Goal: Task Accomplishment & Management: Complete application form

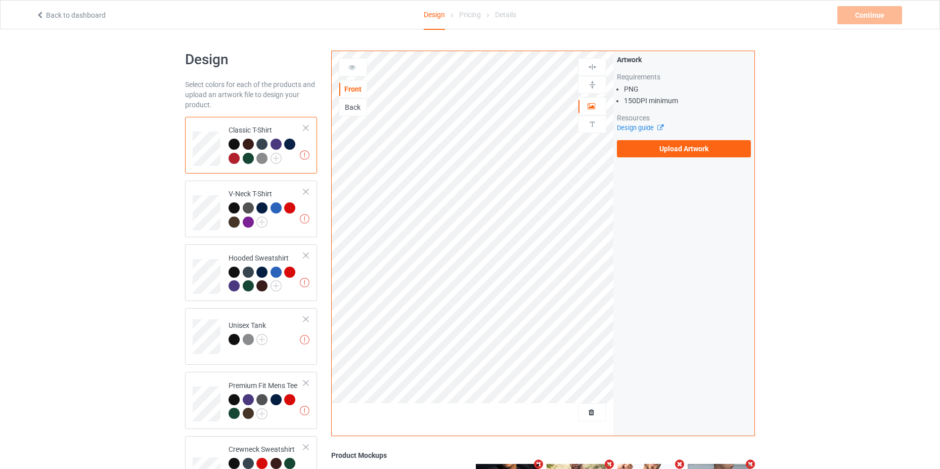
click at [682, 159] on div "Artwork Requirements PNG 150 DPI minimum Resources Design guide Upload Artwork" at bounding box center [684, 106] width 141 height 110
click at [684, 152] on label "Upload Artwork" at bounding box center [684, 148] width 134 height 17
click at [0, 0] on input "Upload Artwork" at bounding box center [0, 0] width 0 height 0
click at [665, 155] on label "Upload Artwork" at bounding box center [684, 148] width 134 height 17
click at [0, 0] on input "Upload Artwork" at bounding box center [0, 0] width 0 height 0
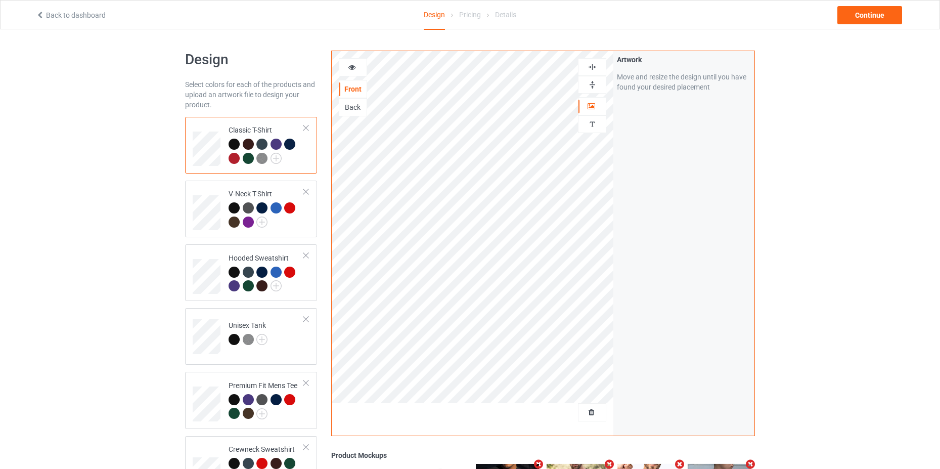
click at [359, 71] on div at bounding box center [352, 67] width 27 height 10
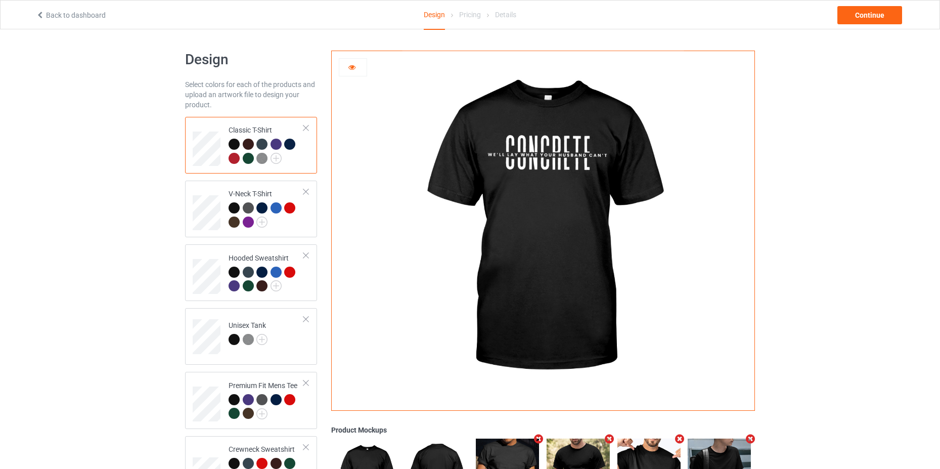
click at [874, 240] on div "Design Select colors for each of the products and upload an artwork file to des…" at bounding box center [470, 333] width 940 height 609
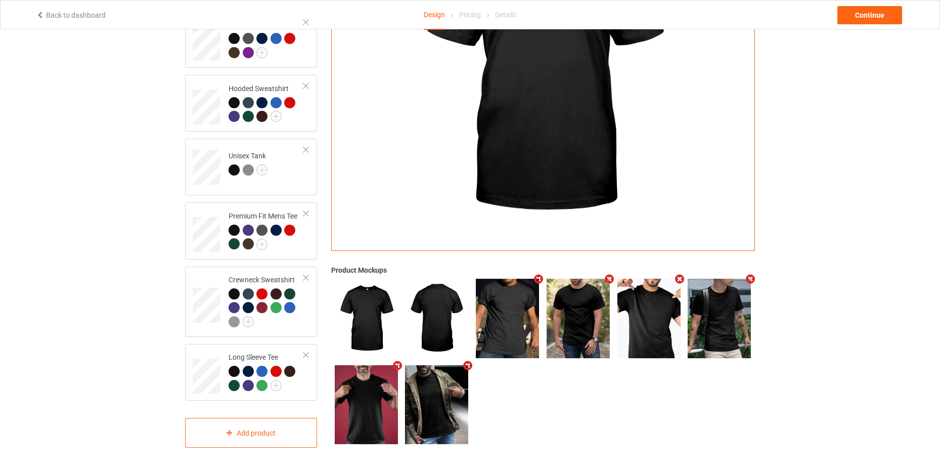
scroll to position [21, 0]
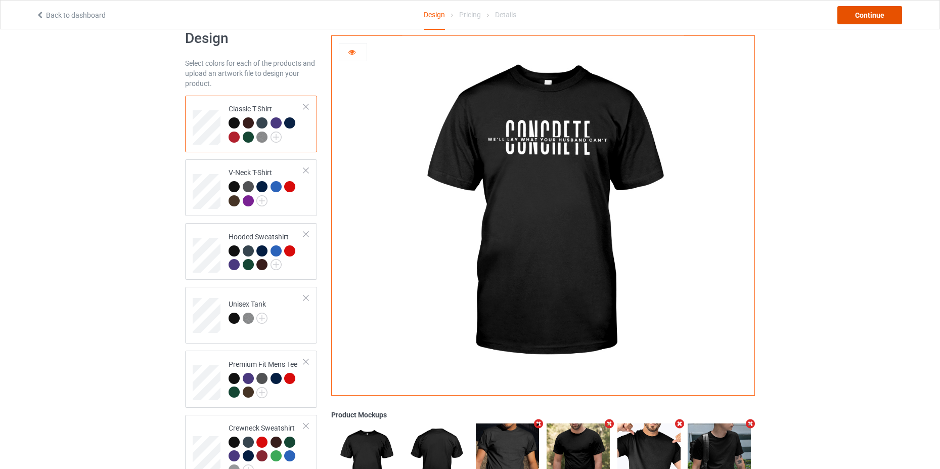
click at [866, 7] on div "Continue" at bounding box center [870, 15] width 65 height 18
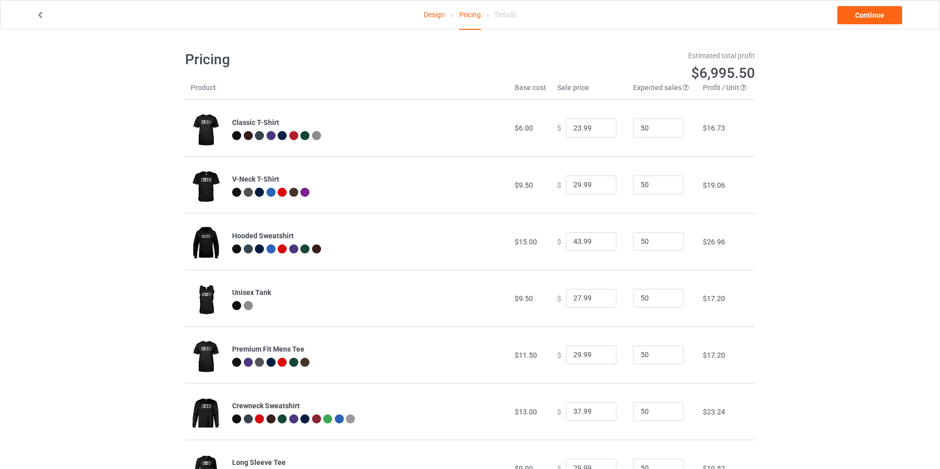
scroll to position [49, 0]
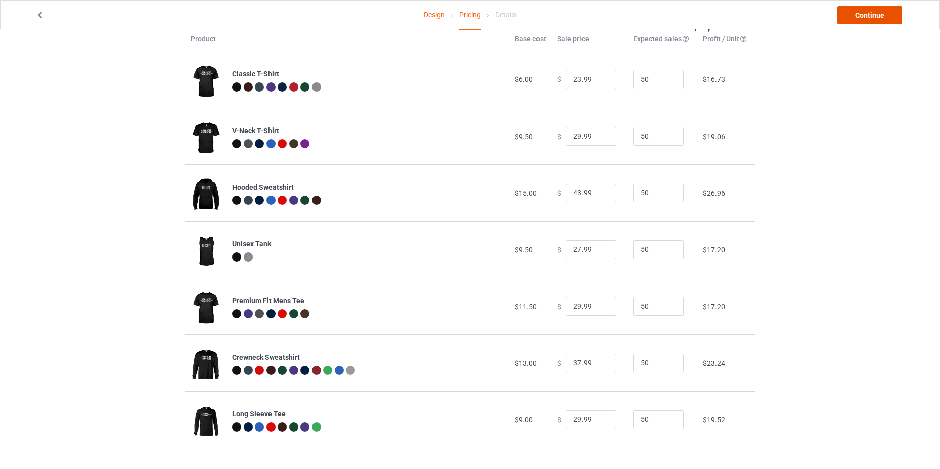
click at [865, 12] on link "Continue" at bounding box center [870, 15] width 65 height 18
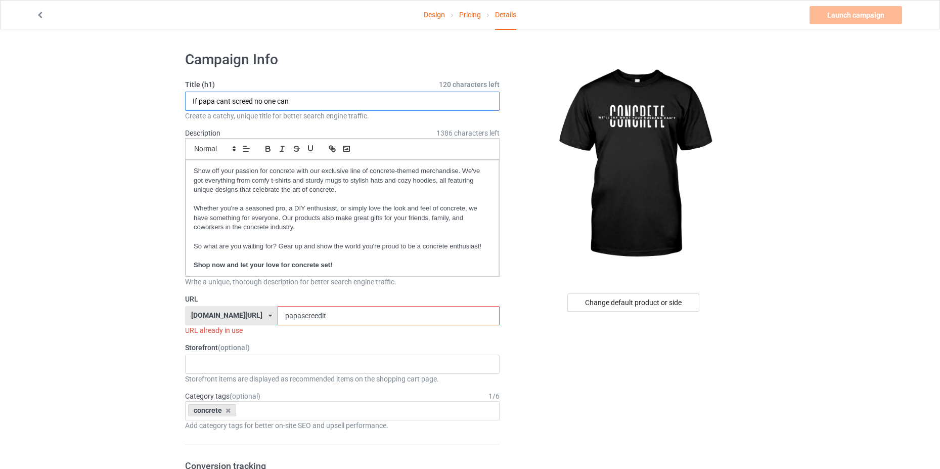
click at [283, 100] on input "If papa cant screed no one can" at bounding box center [342, 101] width 315 height 19
type input "c"
click at [248, 102] on input "Concrete - We'll Ley" at bounding box center [342, 101] width 315 height 19
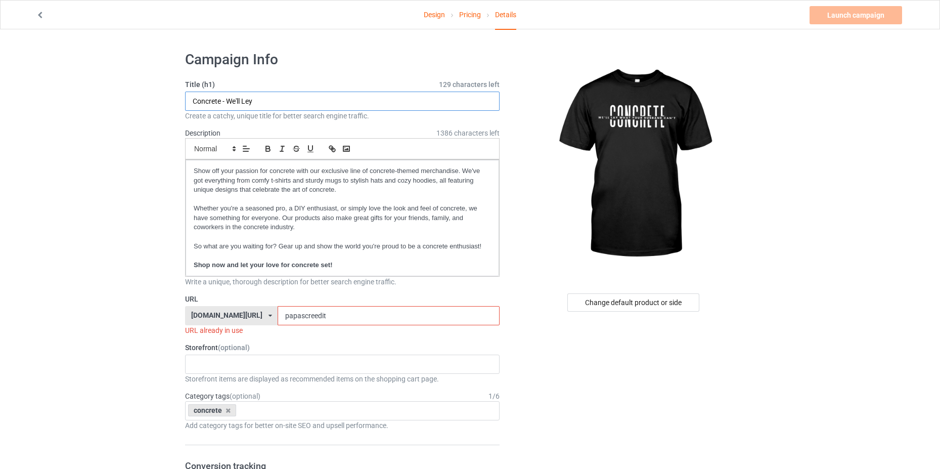
click at [252, 101] on input "Concrete - We'll Ley" at bounding box center [342, 101] width 315 height 19
type input "Concrete - We'll Lay"
drag, startPoint x: 320, startPoint y: 318, endPoint x: 253, endPoint y: 318, distance: 67.3
click at [252, 318] on div "[DOMAIN_NAME][URL] [DOMAIN_NAME][URL] [DOMAIN_NAME][URL] 677d9eb5306719002ffbbe…" at bounding box center [342, 315] width 315 height 19
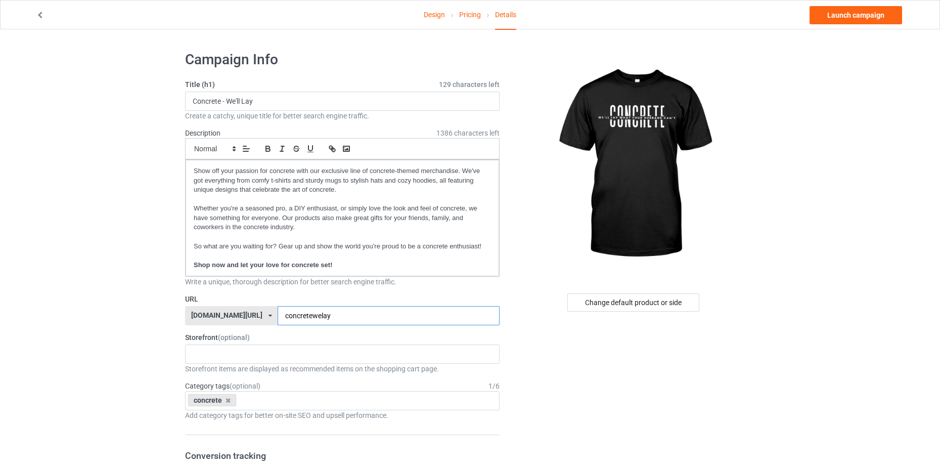
type input "concretewelay"
click at [867, 14] on link "Launch campaign" at bounding box center [856, 15] width 93 height 18
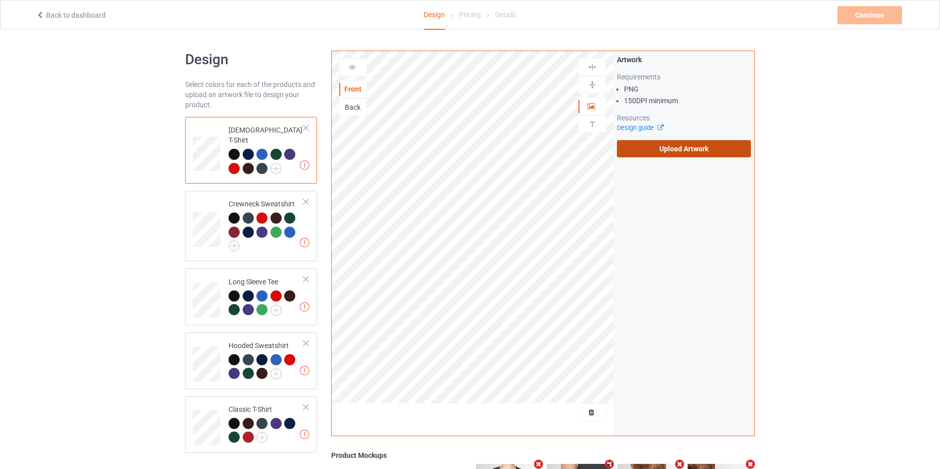
click at [676, 149] on label "Upload Artwork" at bounding box center [684, 148] width 134 height 17
click at [0, 0] on input "Upload Artwork" at bounding box center [0, 0] width 0 height 0
click at [724, 147] on label "Upload Artwork" at bounding box center [684, 148] width 134 height 17
click at [0, 0] on input "Upload Artwork" at bounding box center [0, 0] width 0 height 0
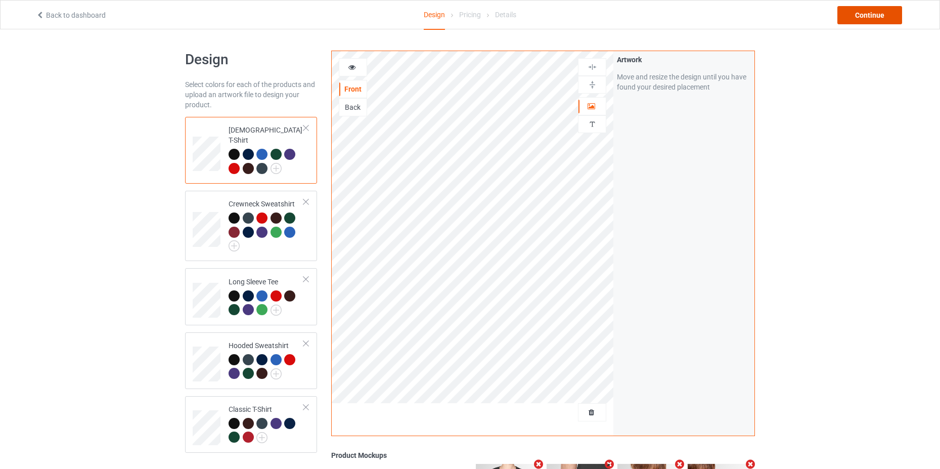
click at [884, 14] on div "Continue" at bounding box center [870, 15] width 65 height 18
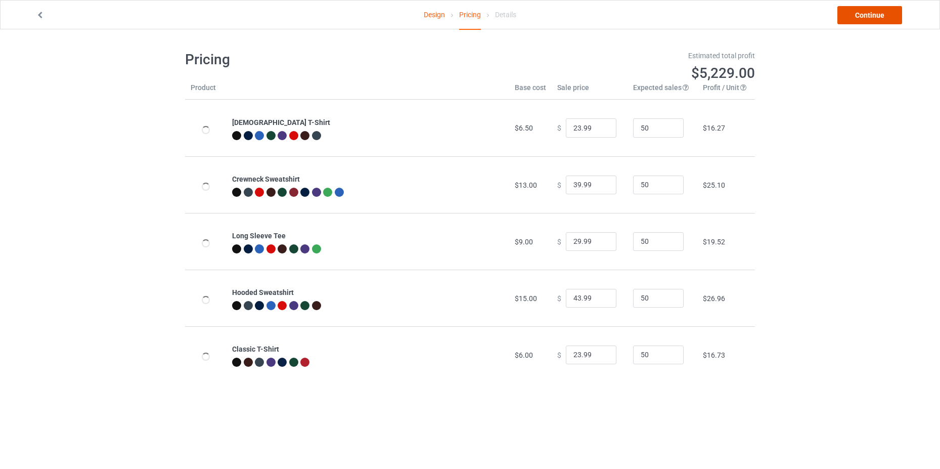
click at [875, 14] on link "Continue" at bounding box center [870, 15] width 65 height 18
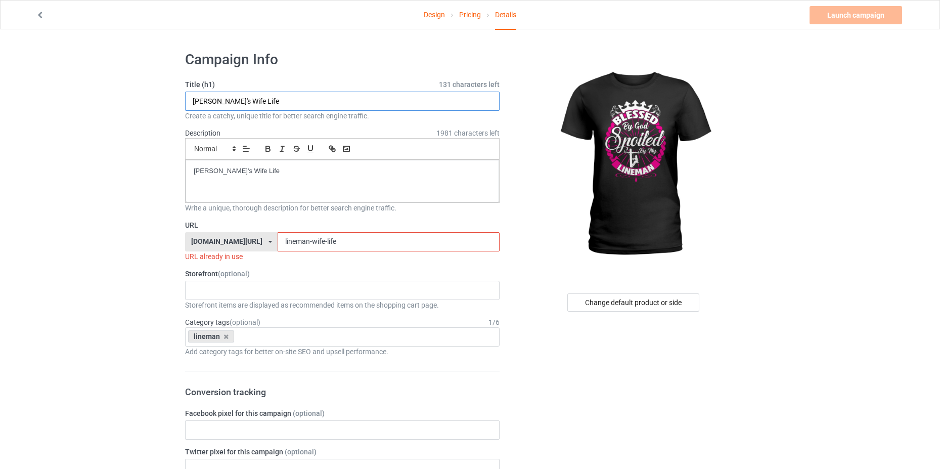
click at [321, 100] on input "[PERSON_NAME]'s Wife Life" at bounding box center [342, 101] width 315 height 19
drag, startPoint x: 315, startPoint y: 95, endPoint x: 135, endPoint y: 132, distance: 184.4
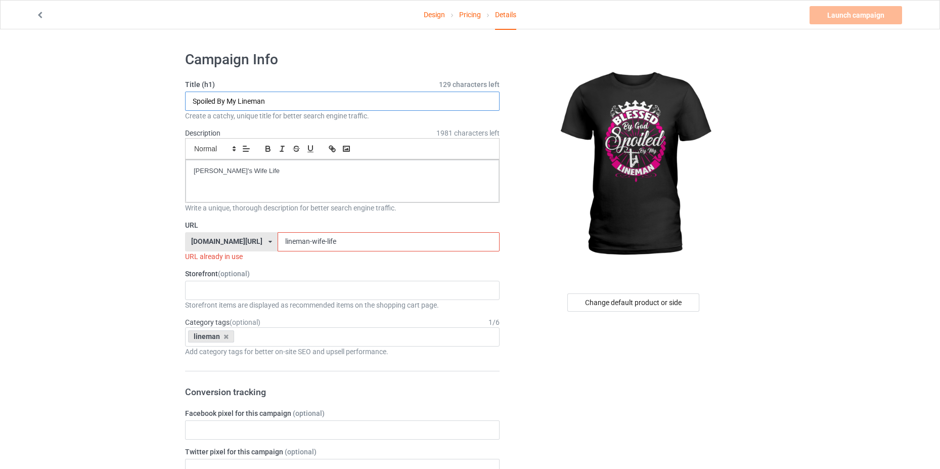
type input "Spoiled By My Lineman"
drag, startPoint x: 278, startPoint y: 176, endPoint x: 172, endPoint y: 179, distance: 106.3
drag, startPoint x: 328, startPoint y: 243, endPoint x: 310, endPoint y: 242, distance: 18.8
click at [307, 246] on input "lineman-wife-life" at bounding box center [389, 241] width 222 height 19
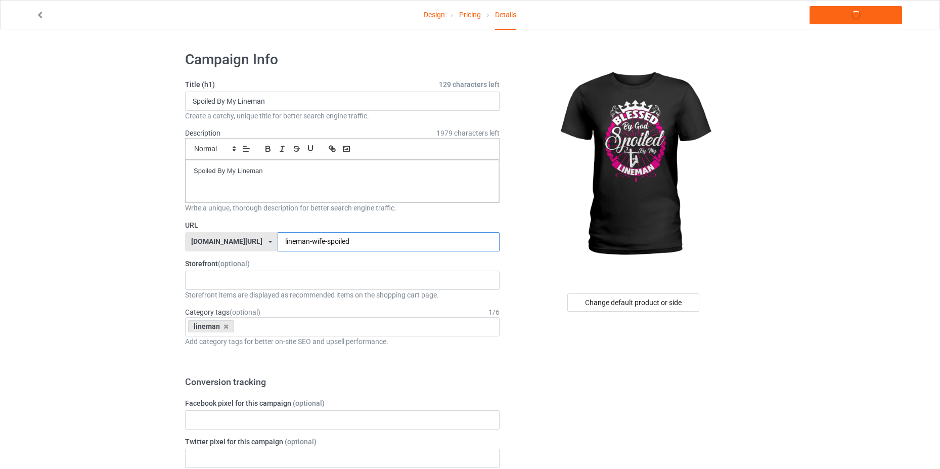
type input "lineman-wife-spoiled"
click at [871, 18] on link "Launch campaign" at bounding box center [856, 15] width 93 height 18
